Goal: Information Seeking & Learning: Learn about a topic

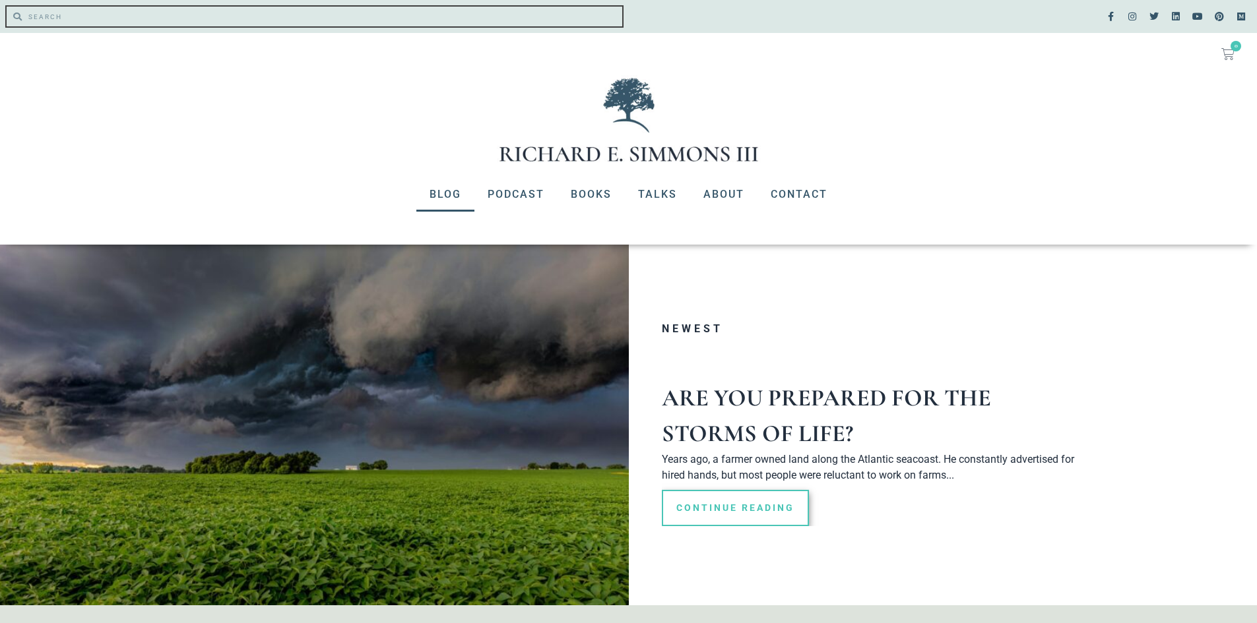
click at [153, 9] on input "Search" at bounding box center [322, 17] width 600 height 20
type input "contentment"
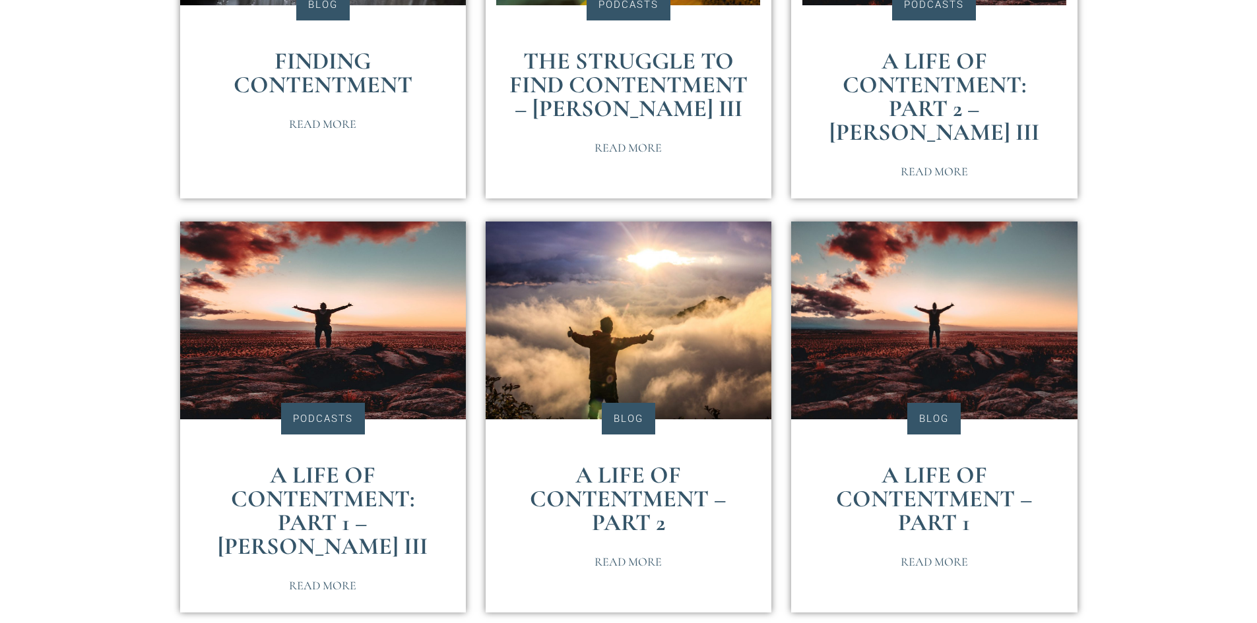
scroll to position [528, 0]
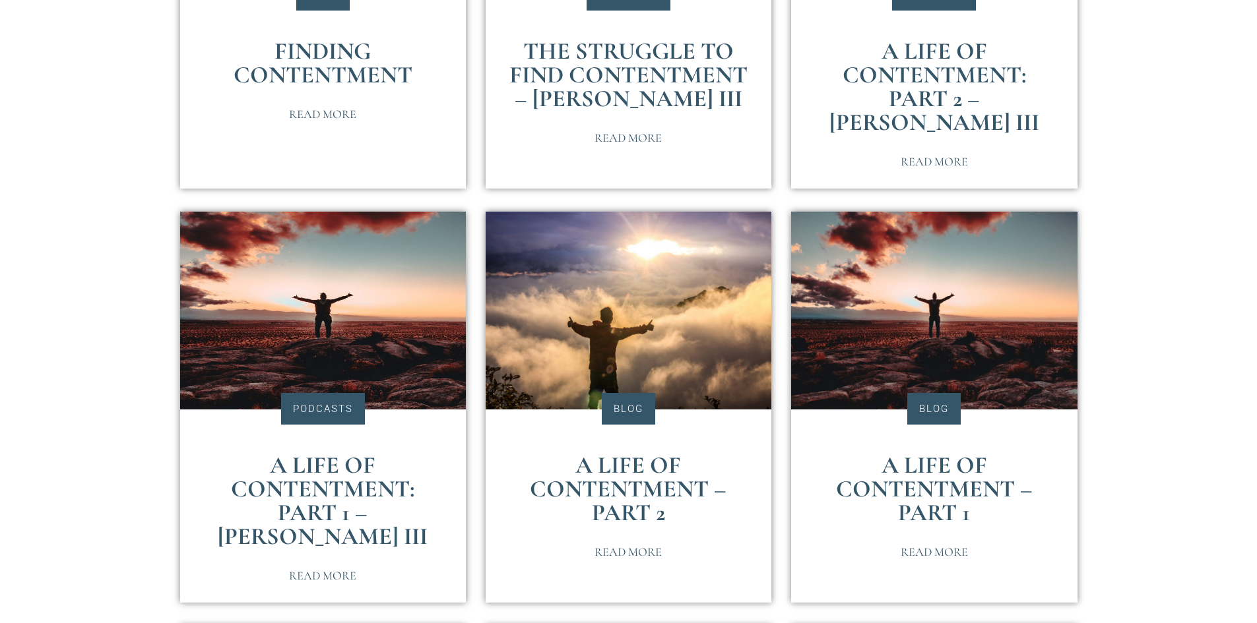
click at [346, 78] on link "Finding Contentment" at bounding box center [322, 63] width 179 height 52
click at [924, 474] on link "A Life of Contentment – Part 1" at bounding box center [934, 489] width 197 height 76
click at [629, 467] on link "A Life of Contentment – Part 2" at bounding box center [628, 489] width 197 height 76
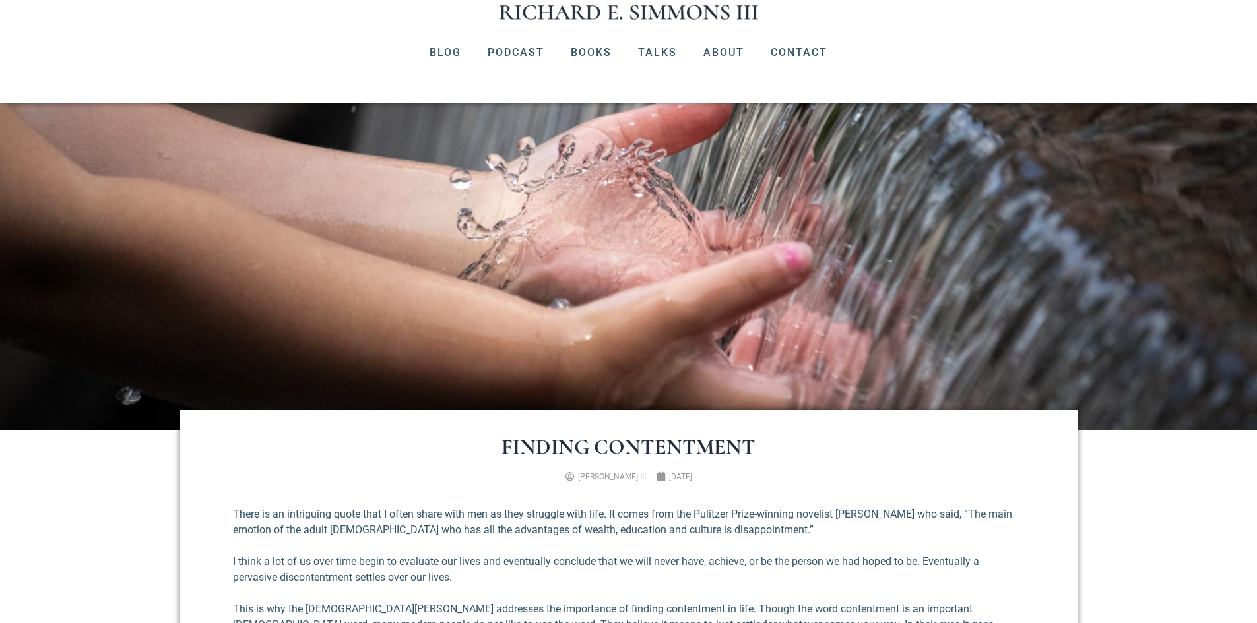
scroll to position [66, 0]
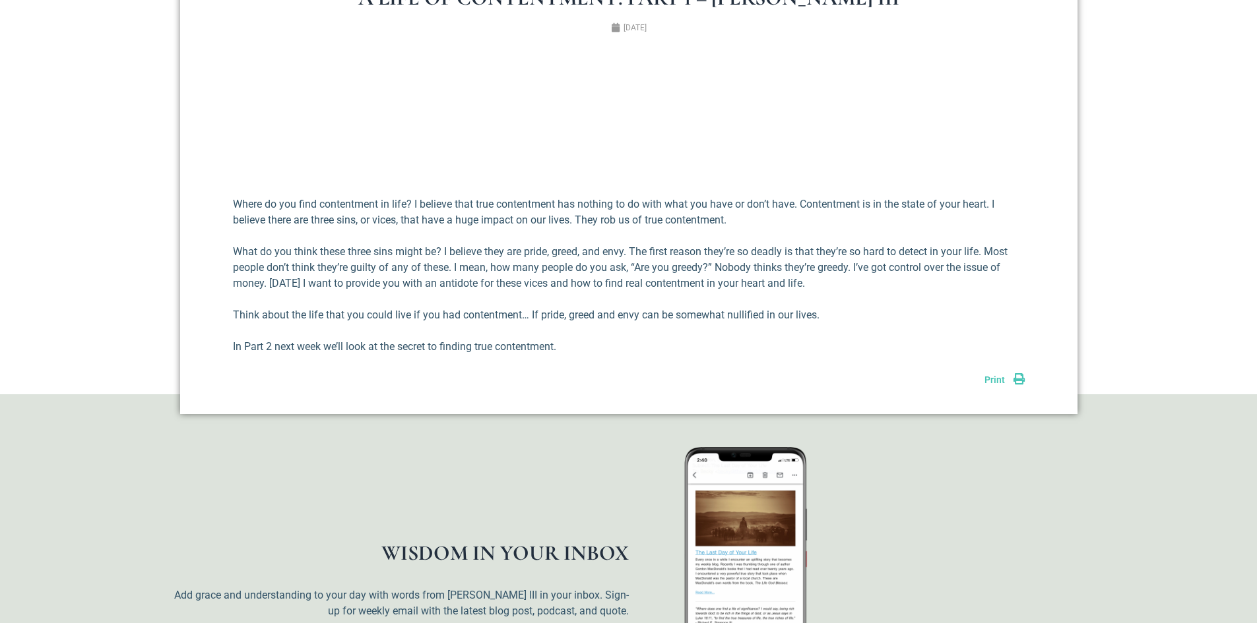
scroll to position [525, 0]
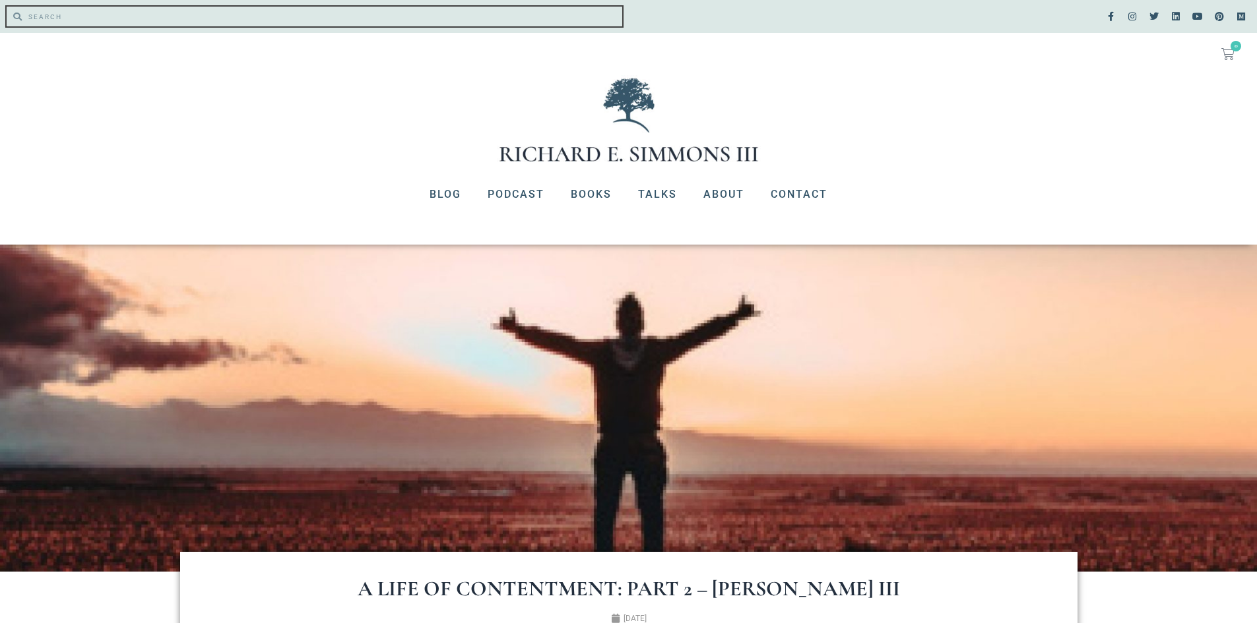
click at [75, 20] on input "Search" at bounding box center [322, 17] width 600 height 20
type input "r.c.sproul"
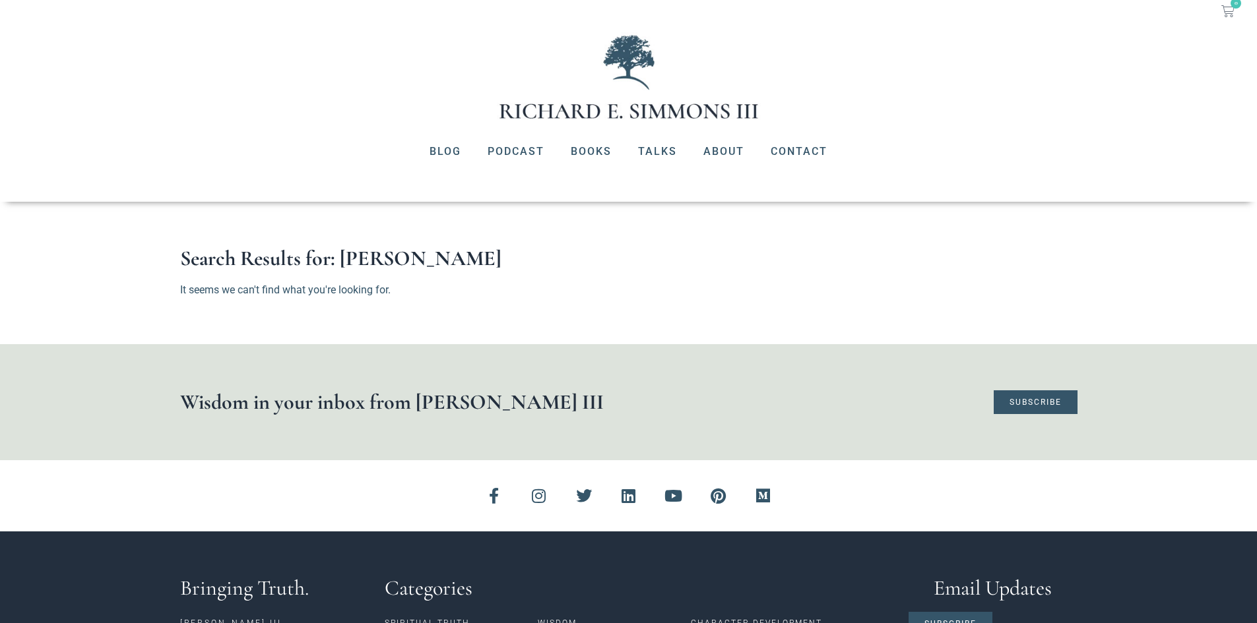
scroll to position [66, 0]
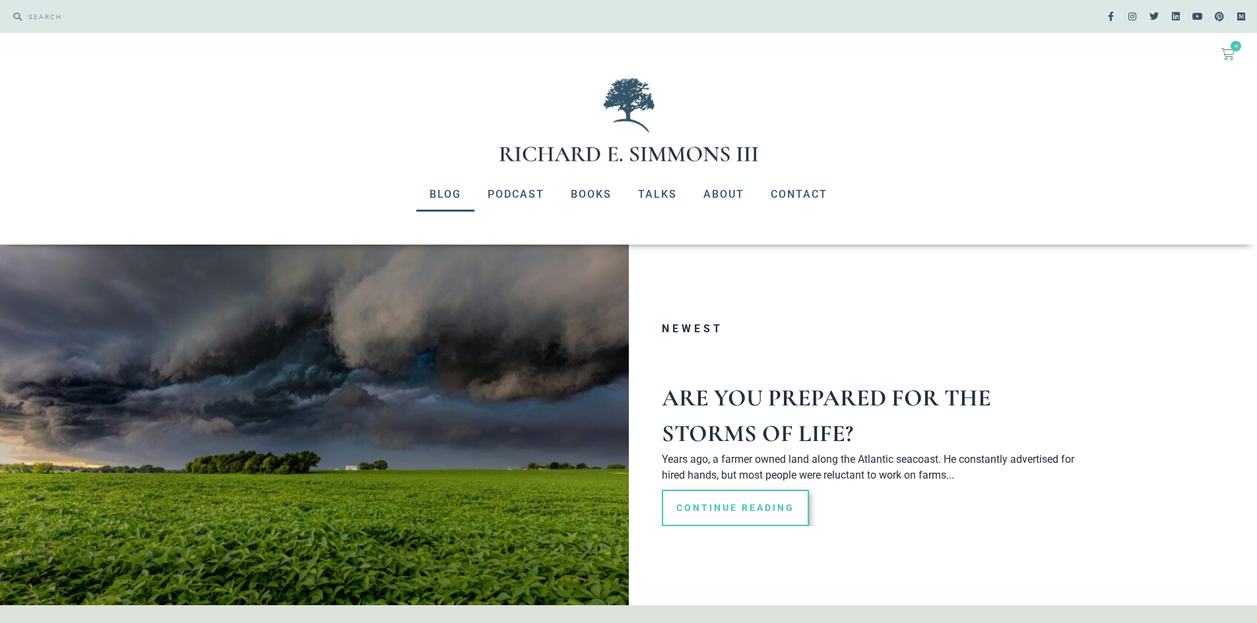
click at [448, 193] on link "Blog" at bounding box center [445, 194] width 58 height 34
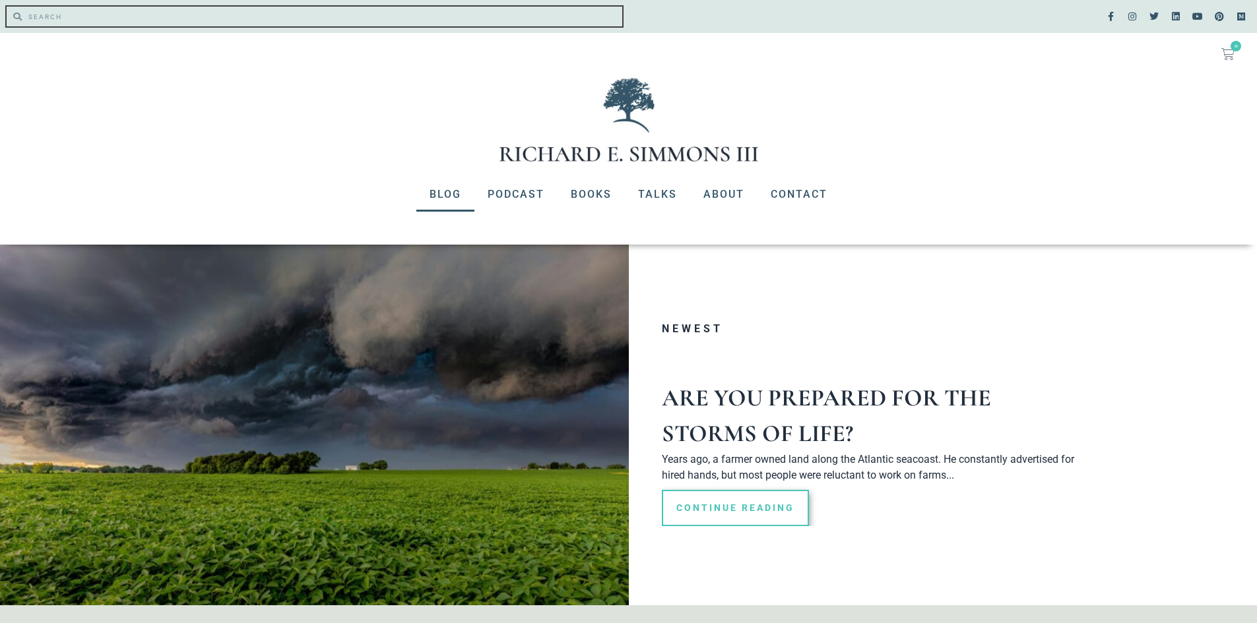
click at [135, 21] on input "Search" at bounding box center [322, 17] width 600 height 20
type input "envy"
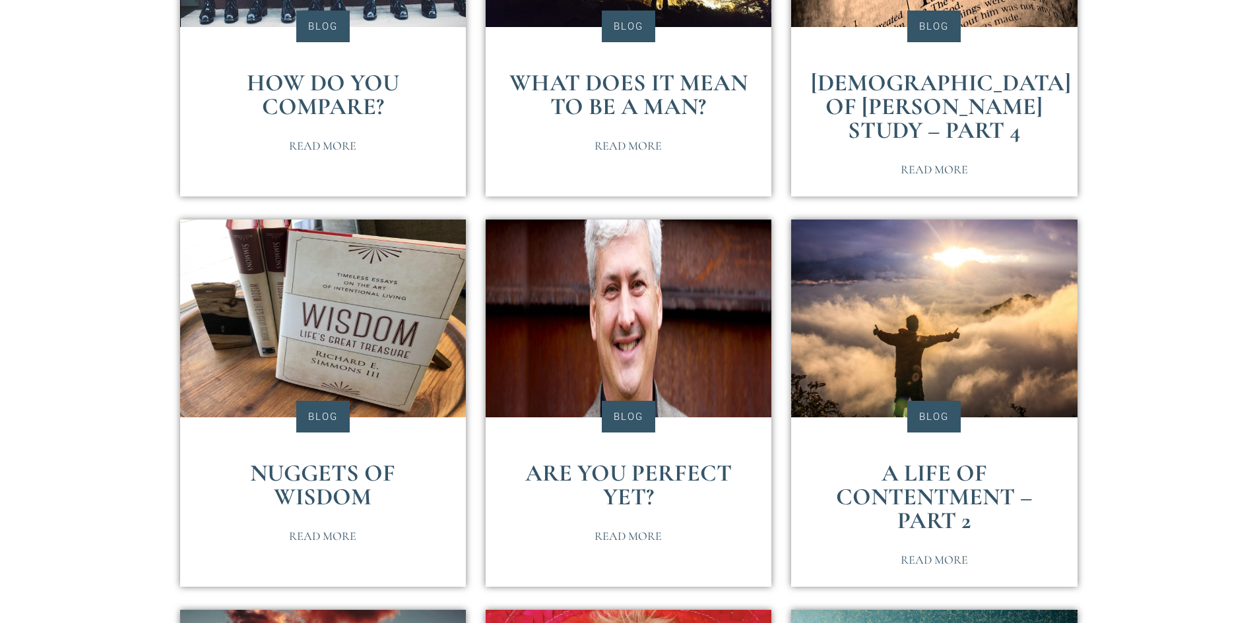
scroll to position [1781, 0]
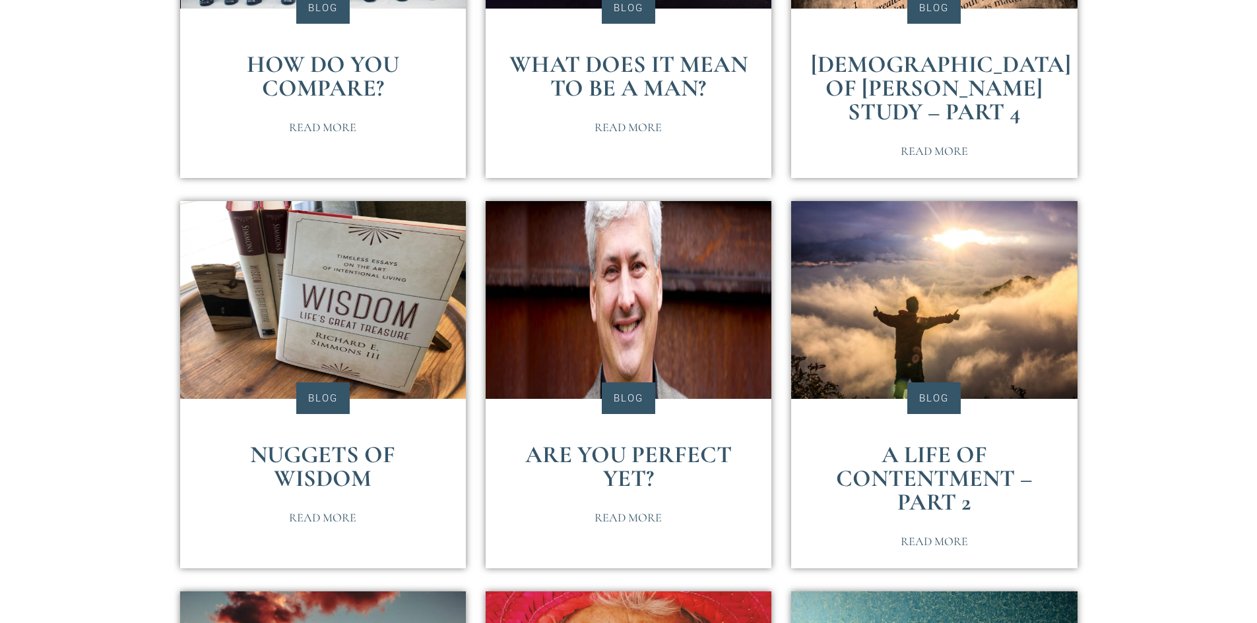
click at [328, 93] on link "How Do You Compare?" at bounding box center [323, 76] width 152 height 52
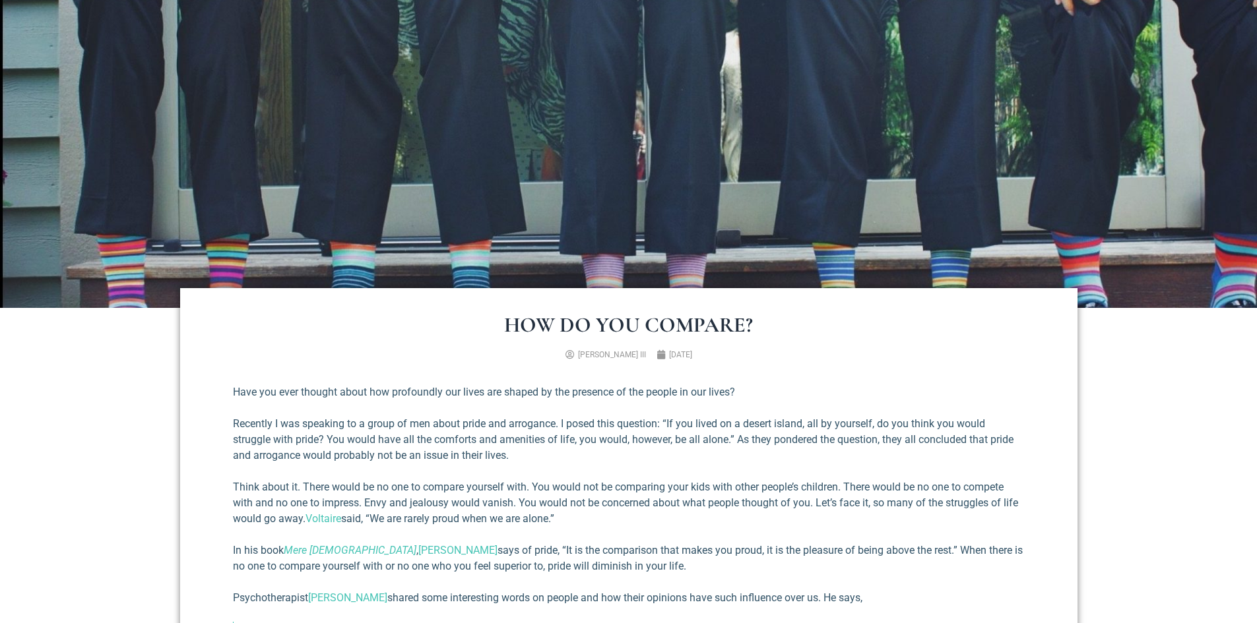
scroll to position [330, 0]
